Goal: Transaction & Acquisition: Purchase product/service

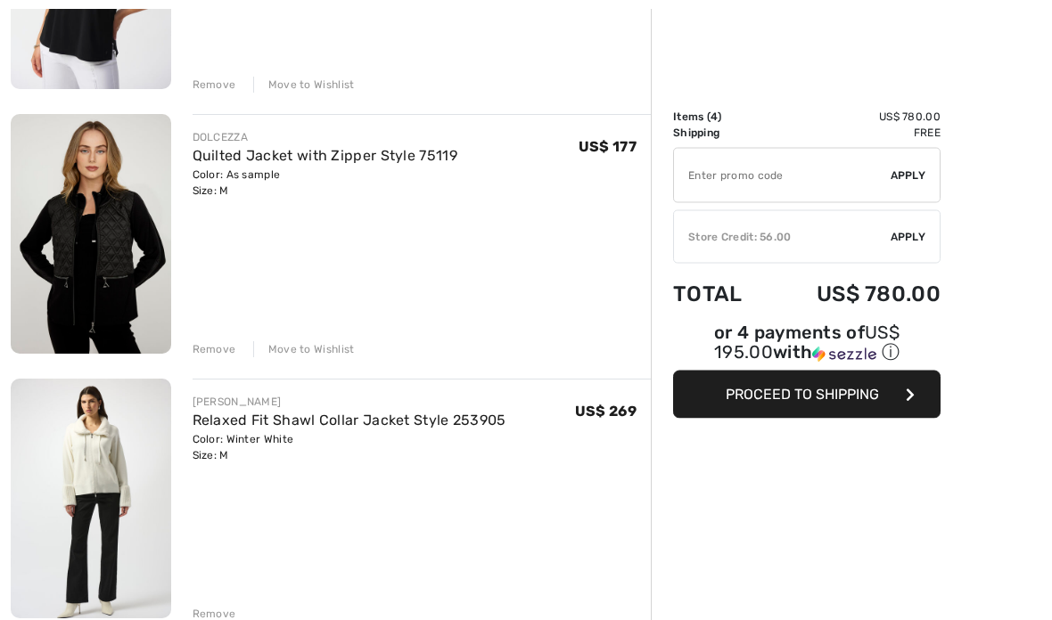
scroll to position [384, 0]
click at [225, 614] on div "Remove" at bounding box center [214, 614] width 44 height 16
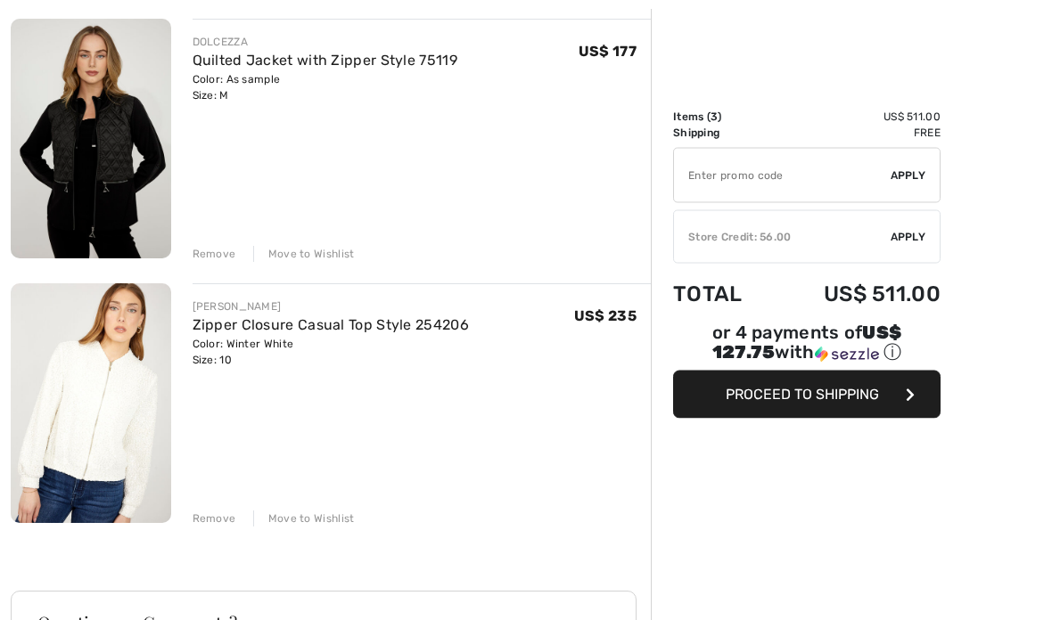
scroll to position [481, 0]
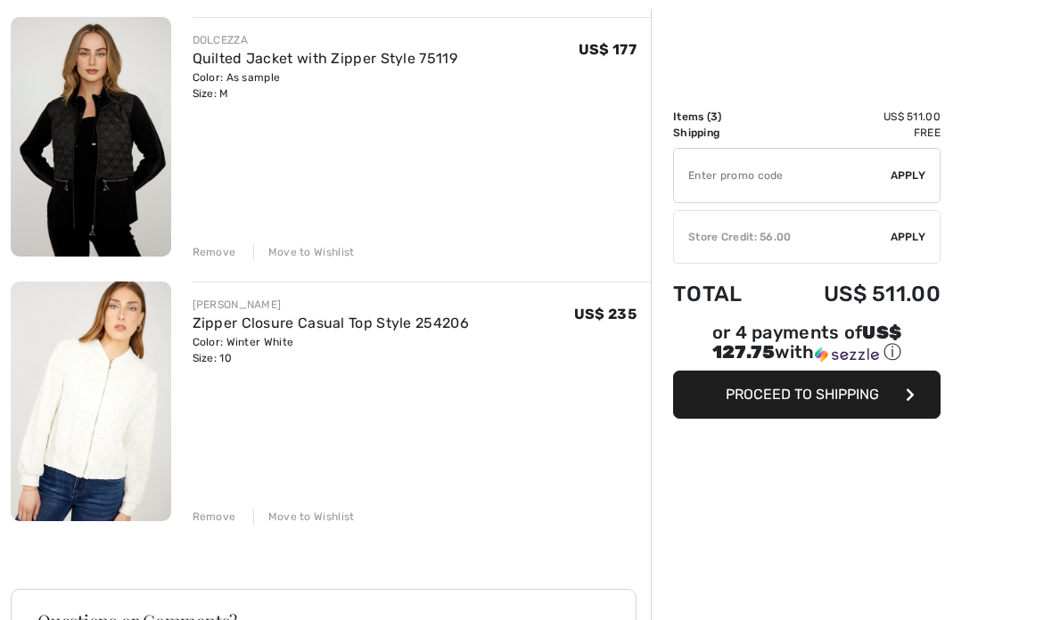
click at [100, 428] on img at bounding box center [91, 402] width 160 height 240
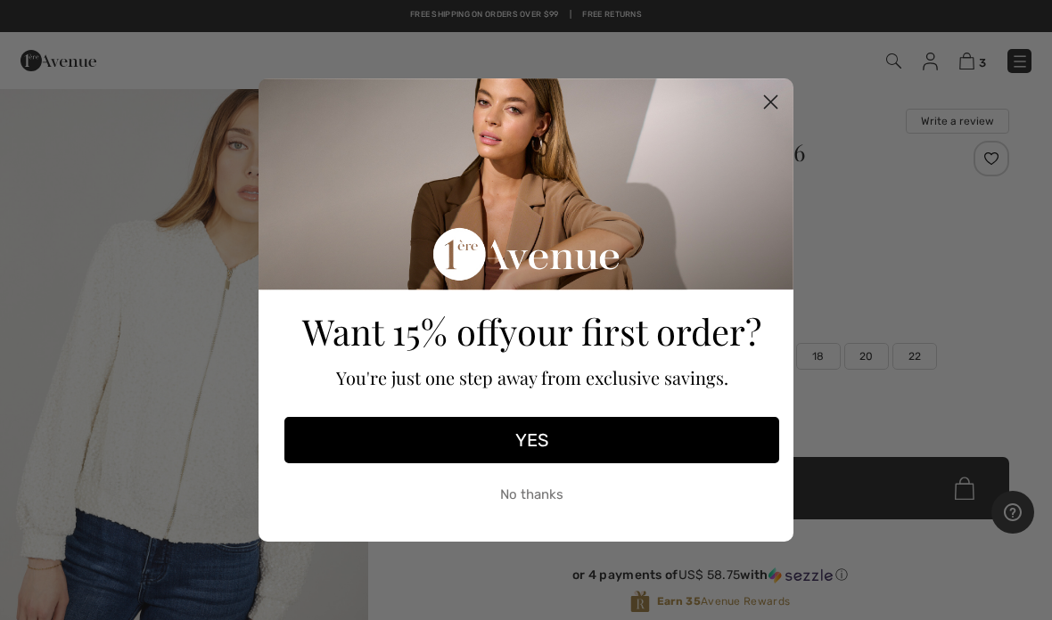
click at [767, 106] on icon "Close dialog" at bounding box center [771, 102] width 12 height 12
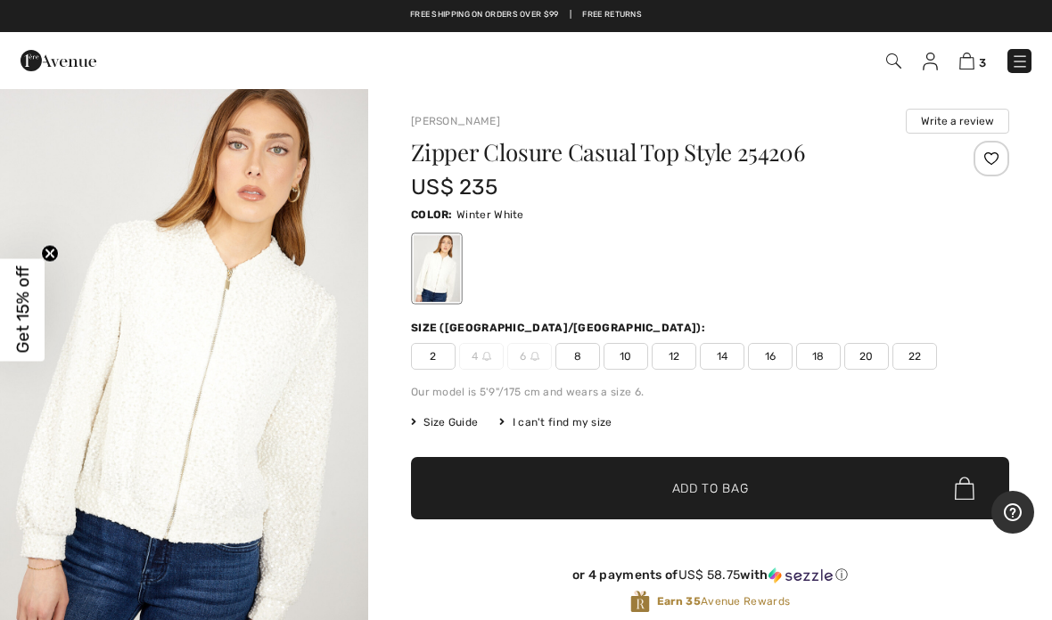
click at [968, 68] on img at bounding box center [966, 61] width 15 height 17
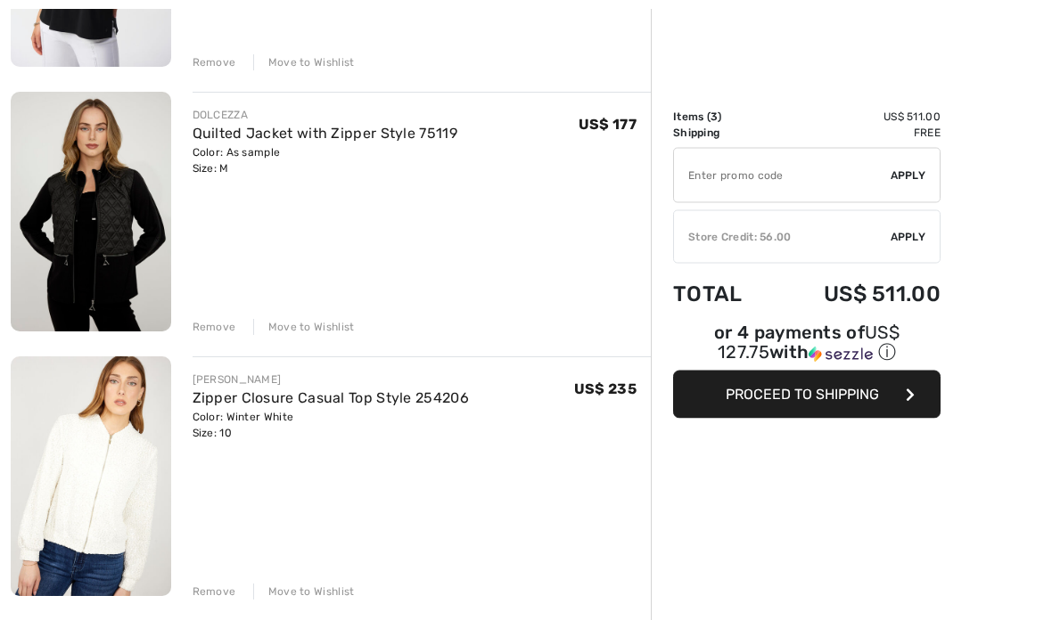
scroll to position [406, 0]
click at [212, 592] on div "Remove" at bounding box center [214, 592] width 44 height 16
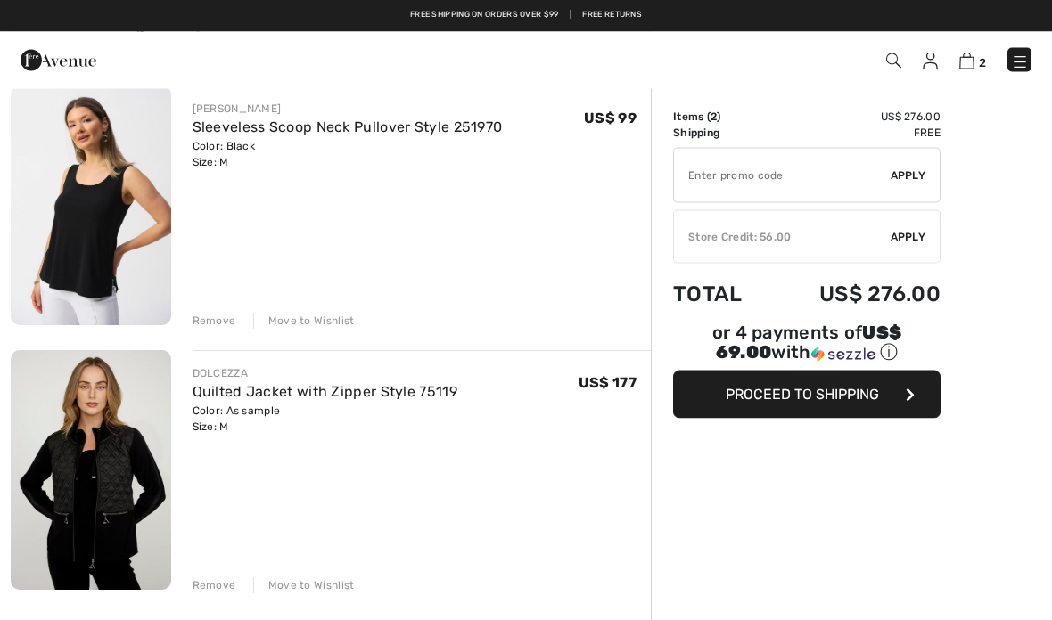
scroll to position [0, 0]
